Goal: Task Accomplishment & Management: Use online tool/utility

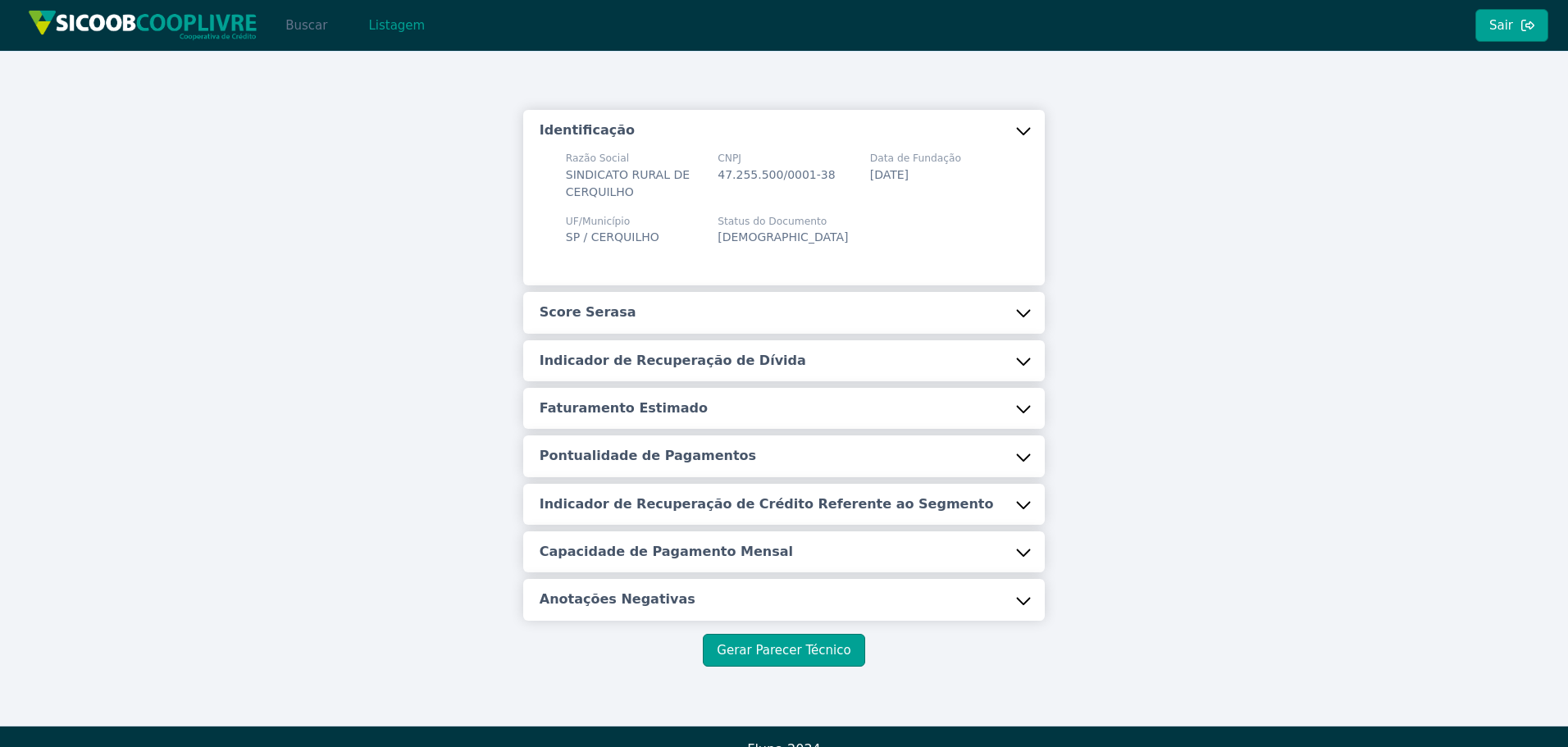
click at [310, 29] on button "Buscar" at bounding box center [307, 25] width 70 height 33
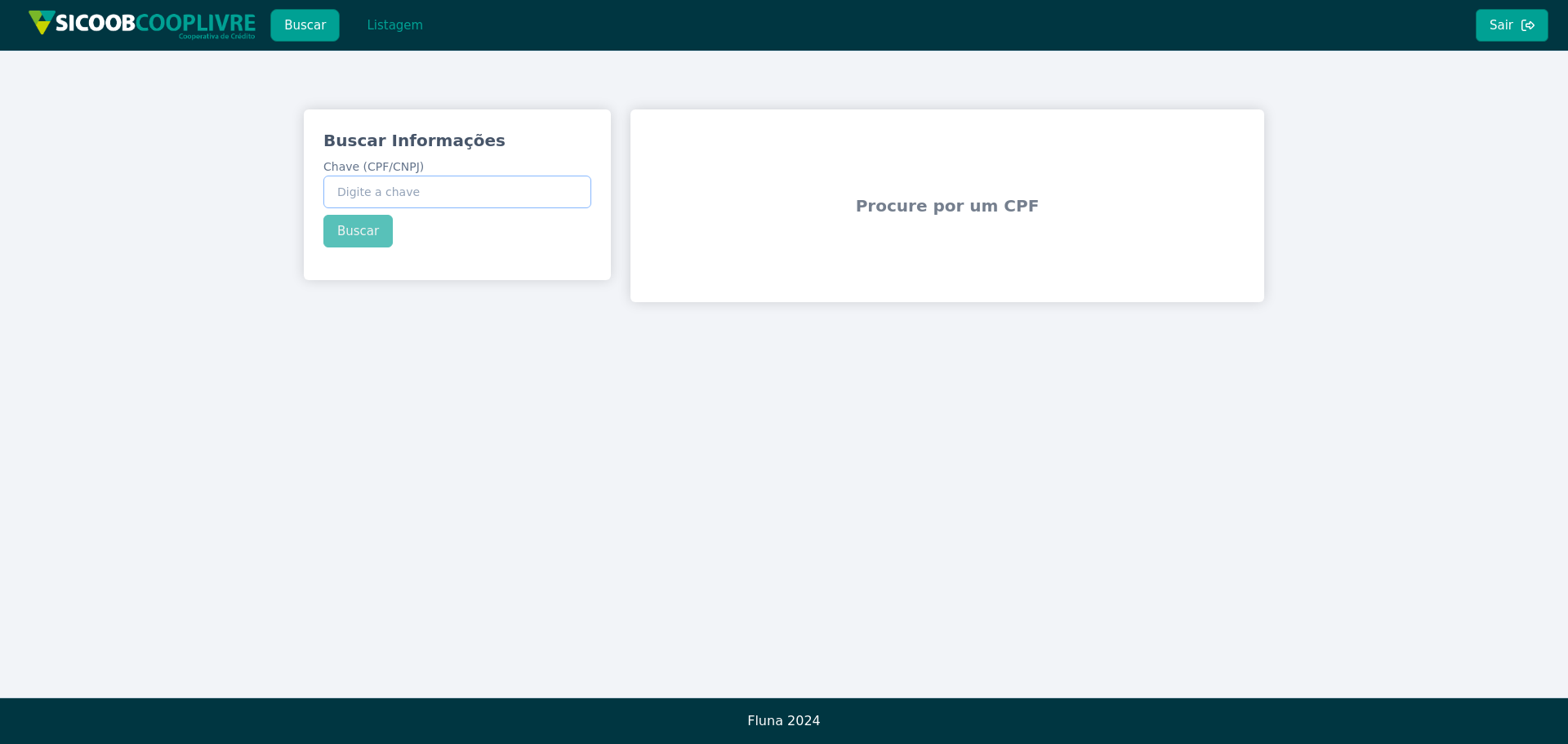
click at [470, 199] on input "Chave (CPF/CNPJ)" at bounding box center [457, 192] width 268 height 33
click at [470, 198] on input "Chave (CPF/CNPJ)" at bounding box center [457, 192] width 268 height 33
paste input "56.504.397/0001-03"
type input "56.504.397/0001-03"
click at [342, 231] on button "Buscar" at bounding box center [359, 231] width 70 height 33
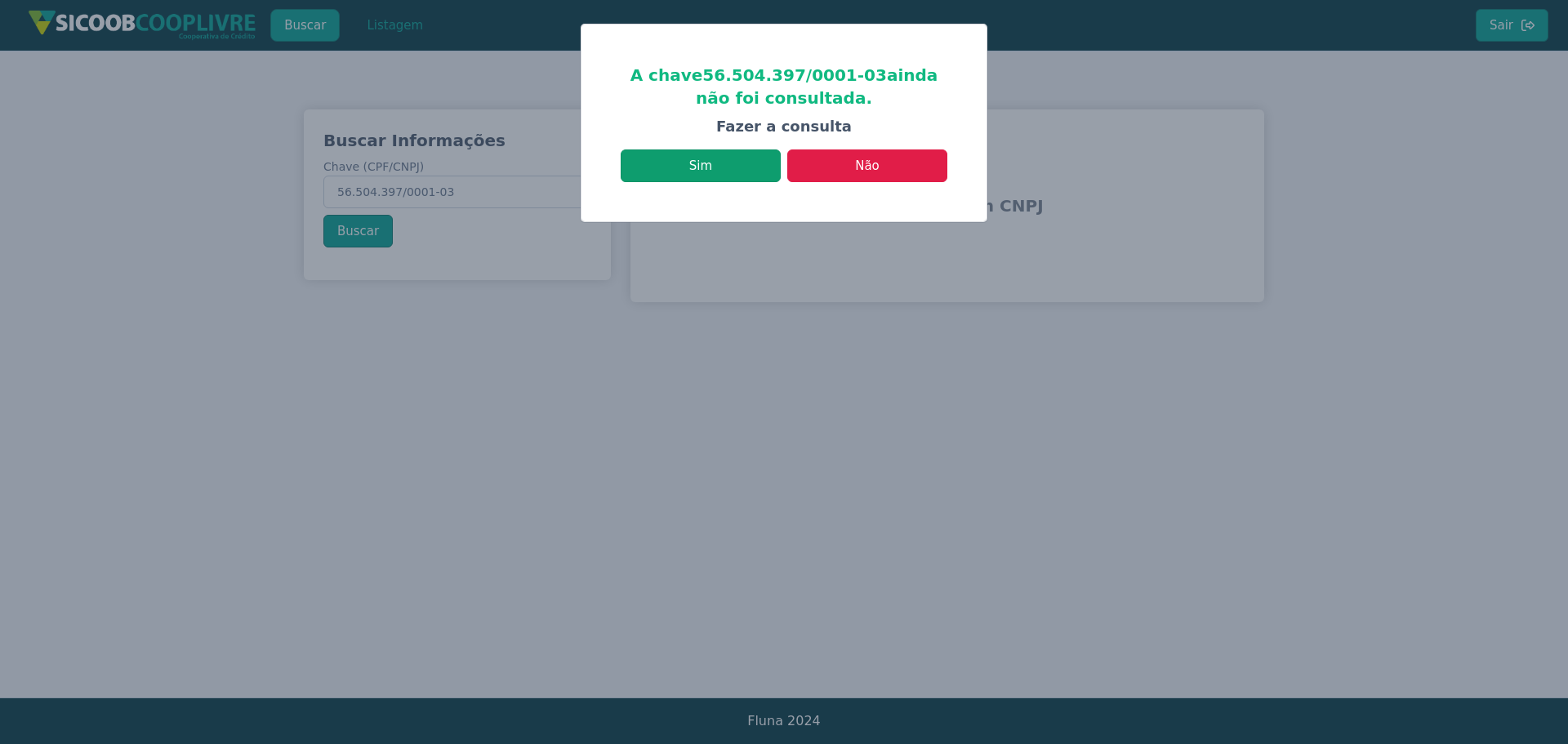
click at [711, 162] on button "Sim" at bounding box center [701, 166] width 160 height 33
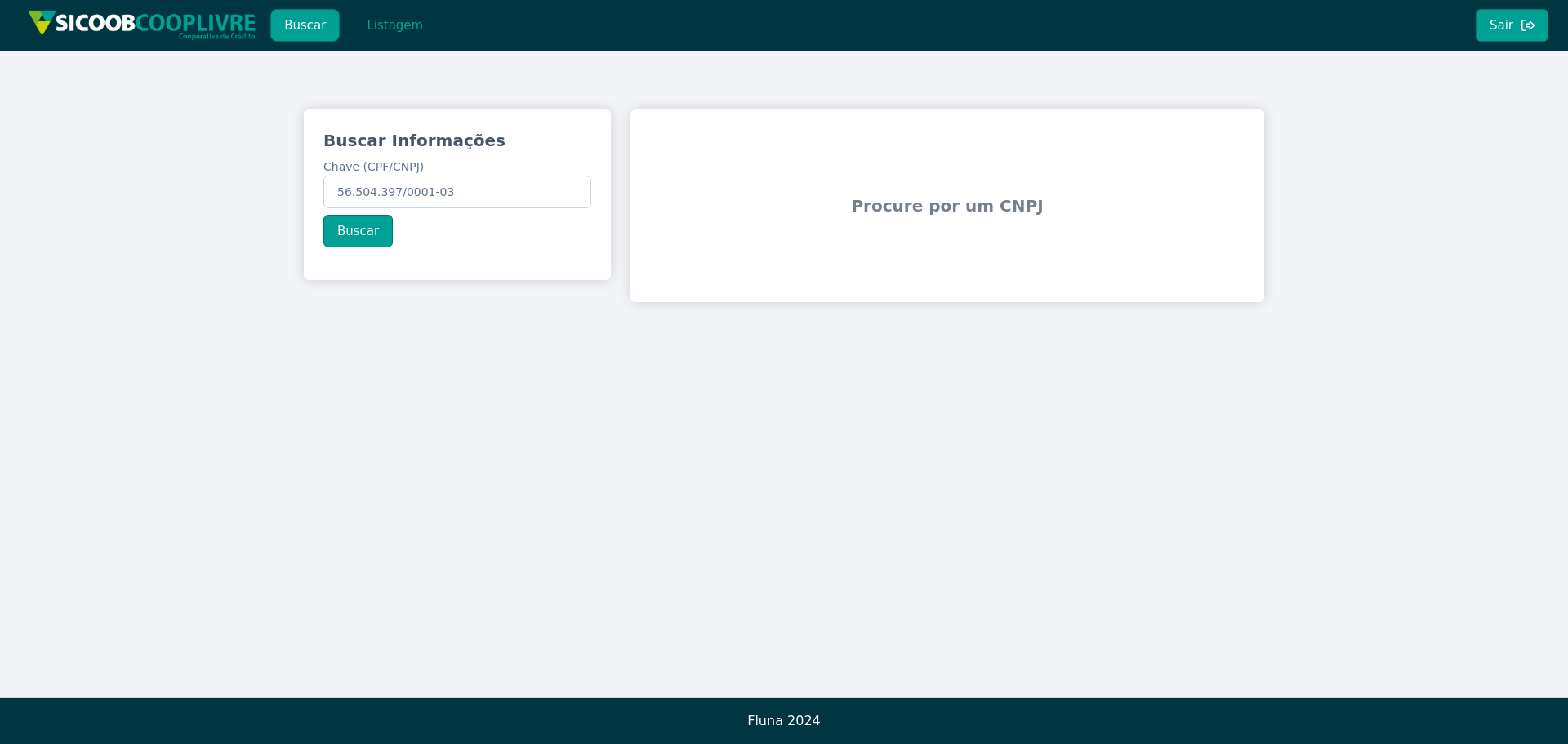
click at [1096, 360] on div "Buscar Informações Chave (CPF/CNPJ) 56.504.397/0001-03 Buscar Procure por um CN…" at bounding box center [784, 205] width 1568 height 310
click at [387, 38] on button "Listagem" at bounding box center [394, 25] width 84 height 33
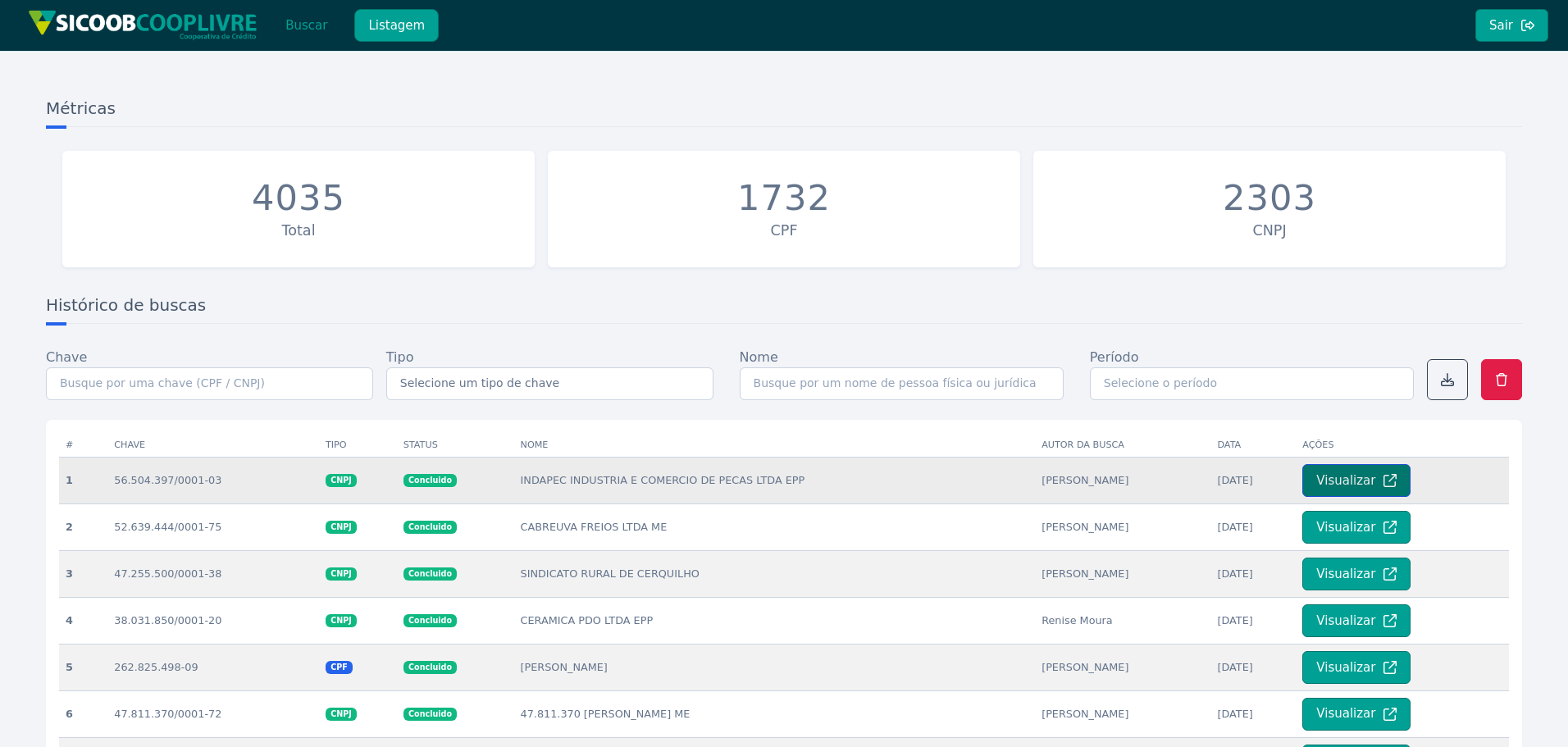
click at [1353, 485] on button "Visualizar" at bounding box center [1356, 480] width 109 height 33
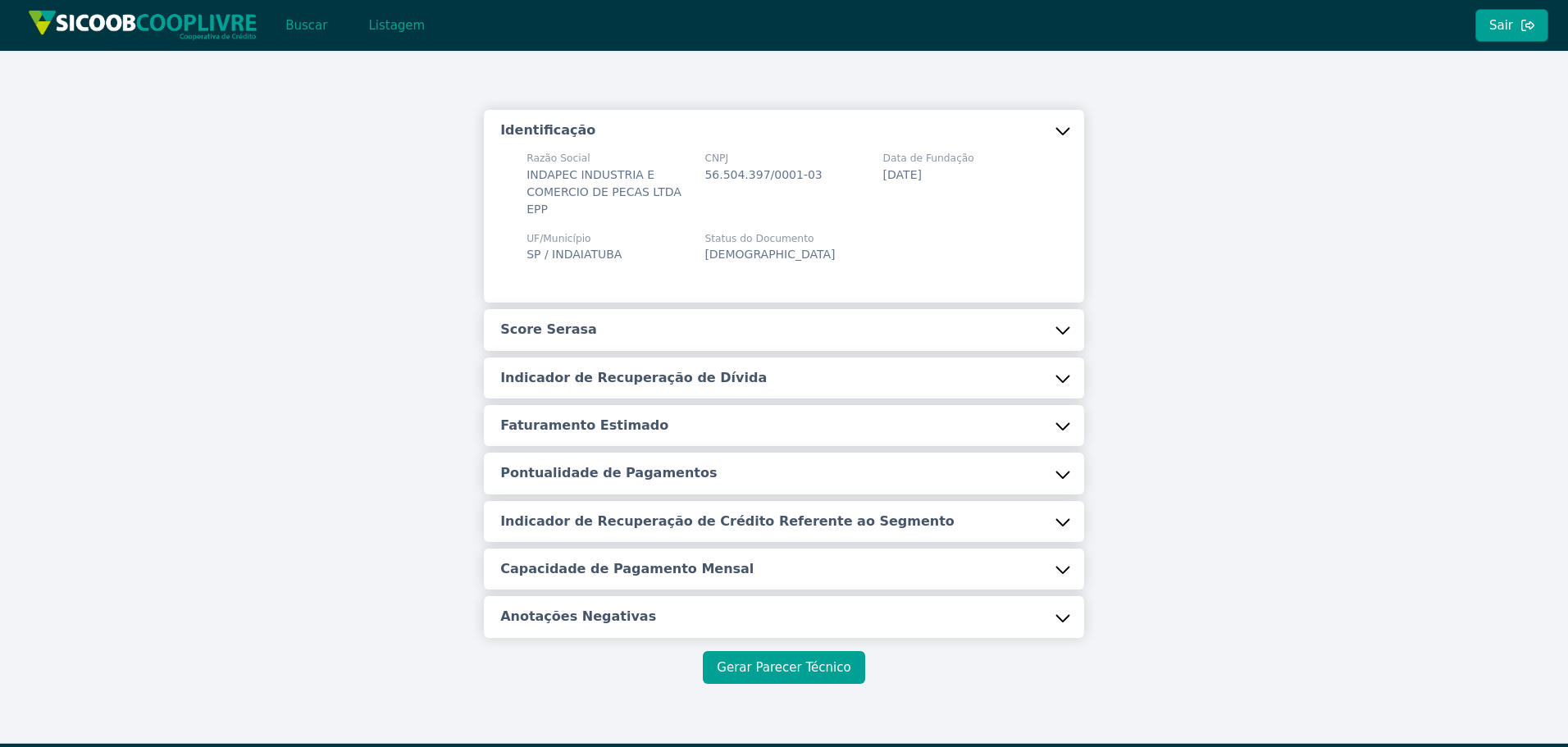
click at [796, 653] on button "Gerar Parecer Técnico" at bounding box center [783, 667] width 161 height 33
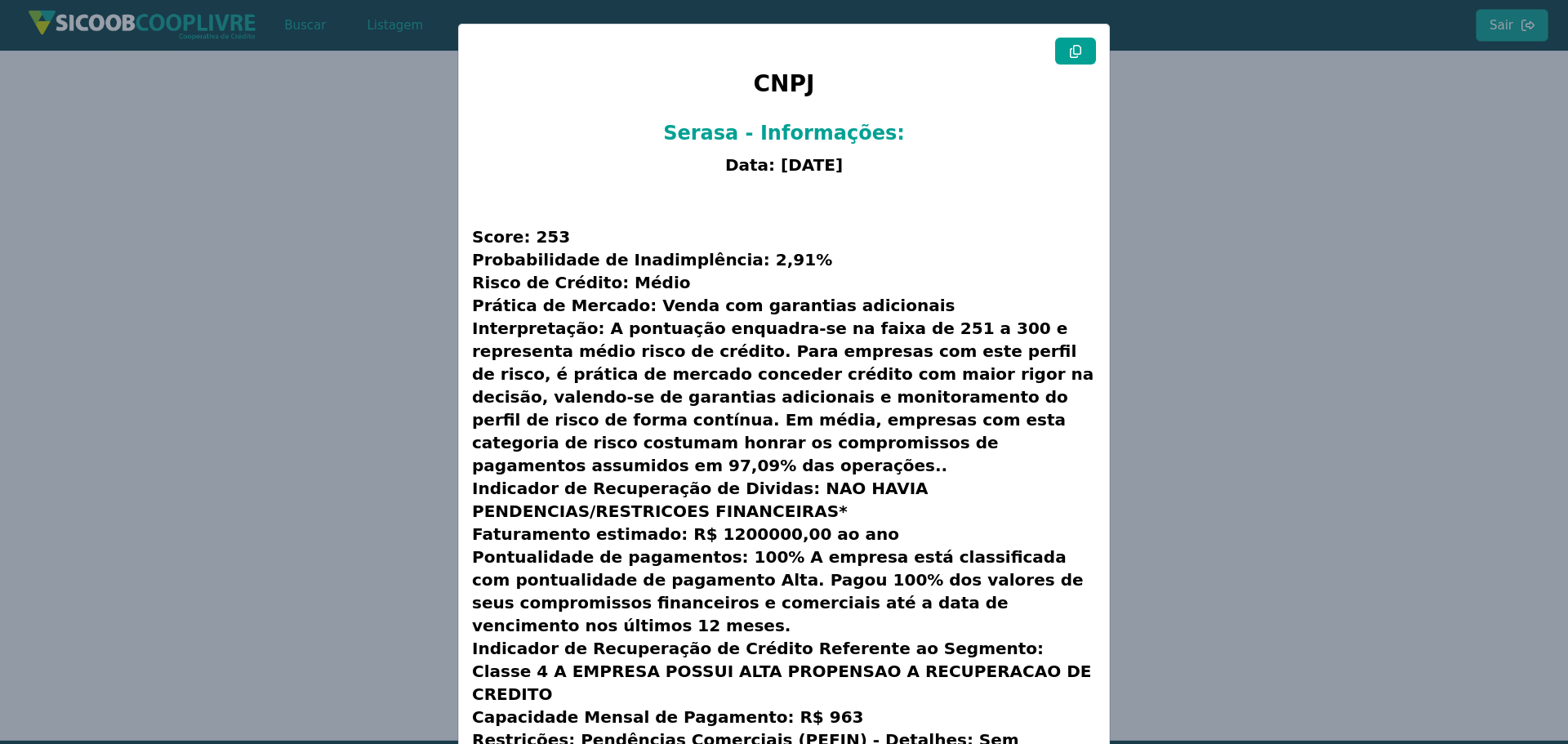
click at [1070, 50] on icon at bounding box center [1076, 51] width 12 height 14
